Goal: Transaction & Acquisition: Purchase product/service

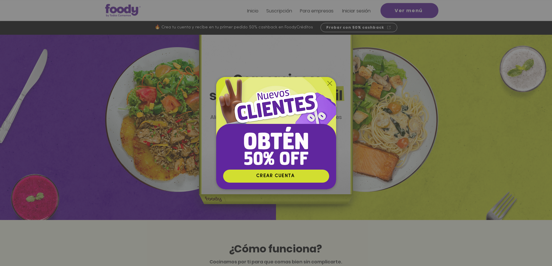
click at [329, 82] on icon "Volver al sitio" at bounding box center [330, 83] width 5 height 5
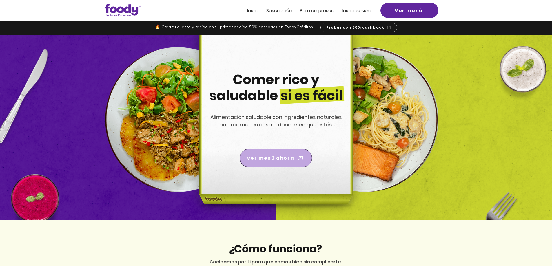
click at [287, 158] on span "Ver menú ahora" at bounding box center [270, 158] width 47 height 7
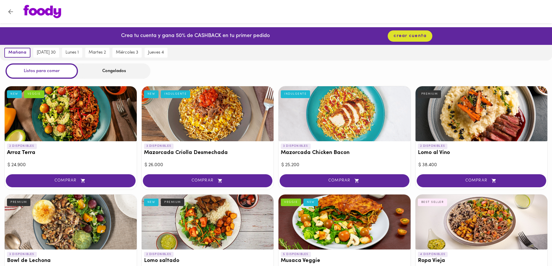
click at [114, 71] on div "Congelados" at bounding box center [114, 70] width 72 height 15
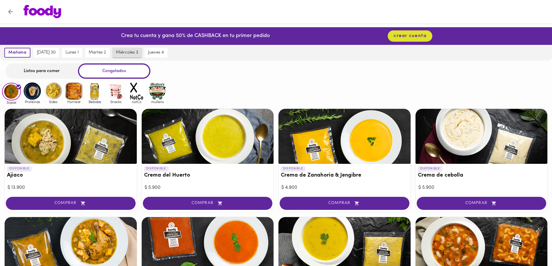
click at [124, 53] on span "miércoles 3" at bounding box center [127, 52] width 22 height 5
click at [155, 52] on span "jueves 4" at bounding box center [156, 52] width 16 height 5
click at [54, 91] on img at bounding box center [53, 91] width 19 height 19
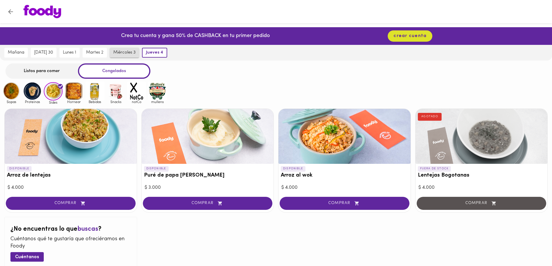
click at [119, 52] on span "miércoles 3" at bounding box center [124, 52] width 22 height 5
click at [100, 52] on span "martes 2" at bounding box center [94, 52] width 17 height 5
click at [80, 53] on button "lunes 1" at bounding box center [69, 53] width 20 height 10
click at [57, 54] on button "[DATE] 30" at bounding box center [44, 53] width 26 height 10
click at [224, 138] on div at bounding box center [208, 136] width 132 height 55
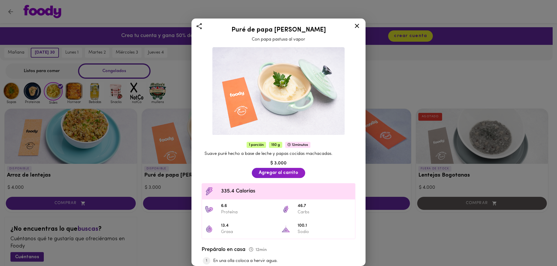
click at [255, 143] on span "1 porción" at bounding box center [255, 145] width 19 height 6
click at [272, 143] on span "150 g" at bounding box center [275, 145] width 13 height 6
click at [257, 153] on span "Suave puré hecho a base de leche y papas cocidas machacadas." at bounding box center [268, 154] width 128 height 4
click at [357, 26] on icon at bounding box center [357, 26] width 4 height 4
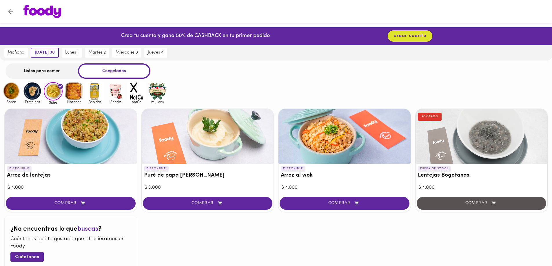
click at [295, 177] on h3 "Arroz al wok" at bounding box center [345, 176] width 128 height 6
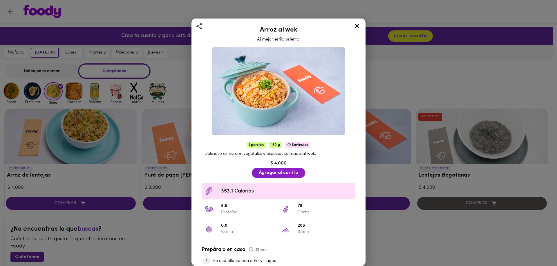
click at [357, 26] on icon at bounding box center [357, 26] width 4 height 4
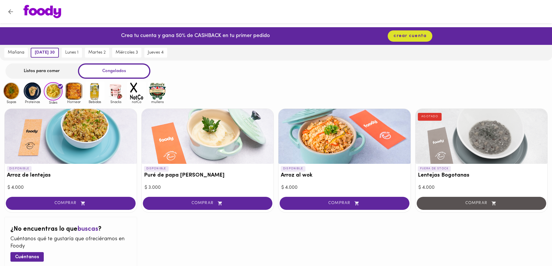
click at [64, 141] on div at bounding box center [71, 136] width 132 height 55
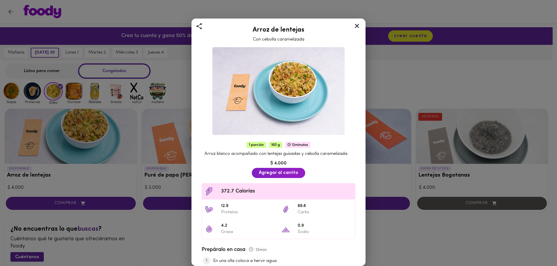
scroll to position [70, 0]
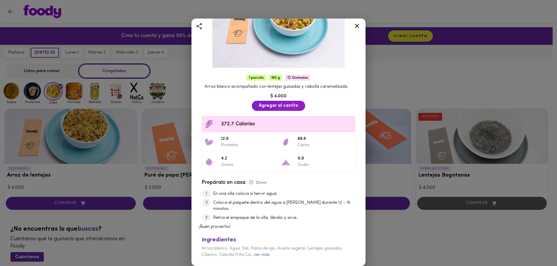
click at [261, 257] on link "ver más" at bounding box center [262, 255] width 16 height 4
click at [357, 25] on icon at bounding box center [356, 25] width 7 height 7
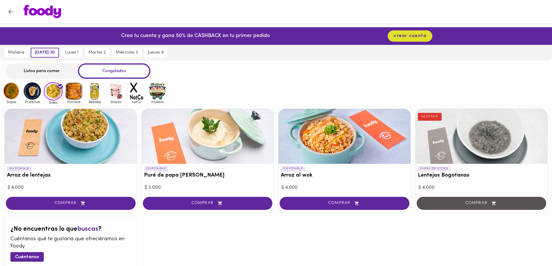
click at [32, 91] on img at bounding box center [32, 91] width 19 height 19
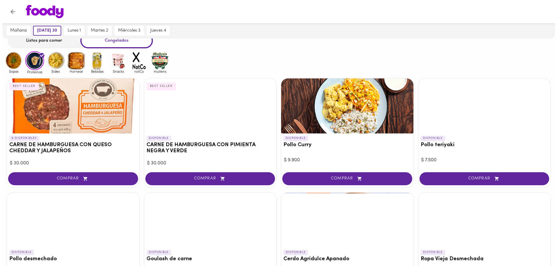
scroll to position [29, 0]
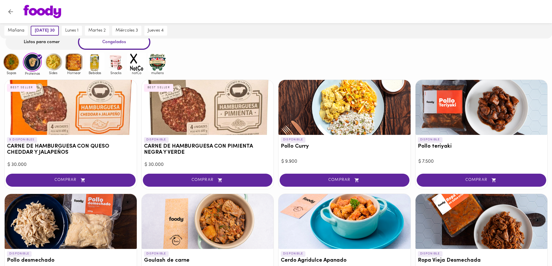
click at [501, 121] on div at bounding box center [482, 107] width 132 height 55
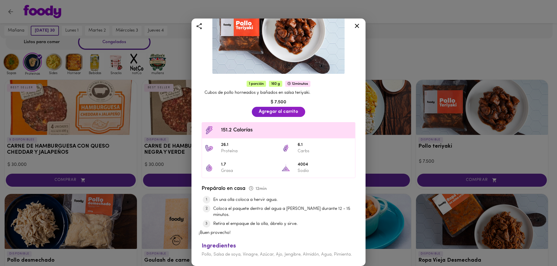
scroll to position [64, 0]
click at [356, 23] on icon at bounding box center [356, 25] width 7 height 7
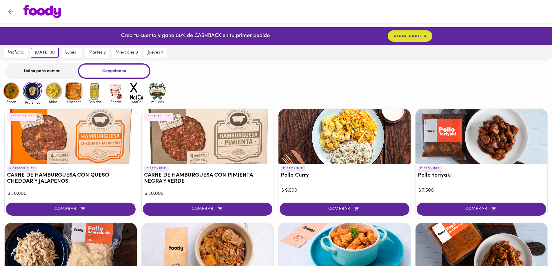
click at [67, 88] on img at bounding box center [74, 91] width 19 height 19
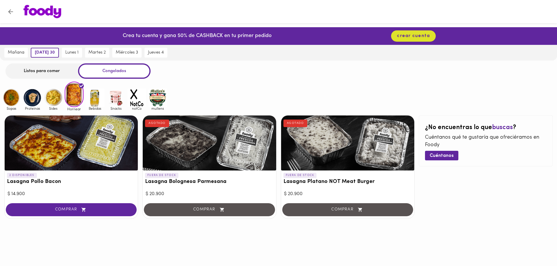
click at [94, 93] on img at bounding box center [95, 97] width 19 height 19
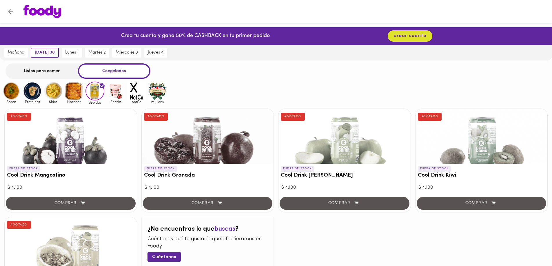
click at [116, 94] on img at bounding box center [115, 91] width 19 height 19
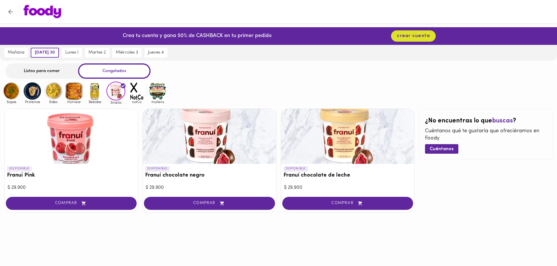
click at [130, 95] on img at bounding box center [136, 91] width 19 height 19
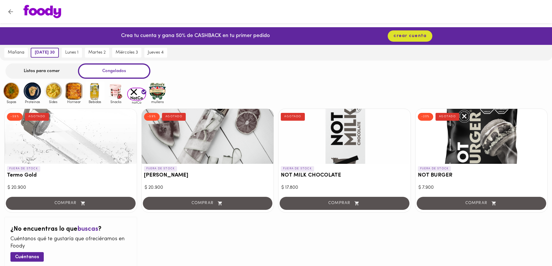
click at [158, 96] on img at bounding box center [157, 91] width 19 height 19
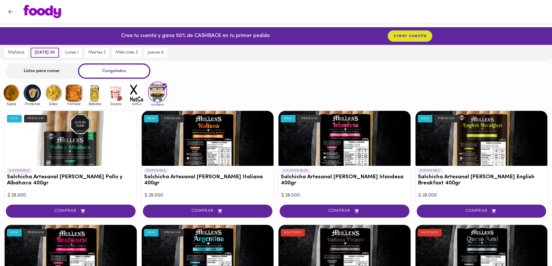
click at [13, 92] on img at bounding box center [11, 93] width 19 height 19
